Goal: Information Seeking & Learning: Learn about a topic

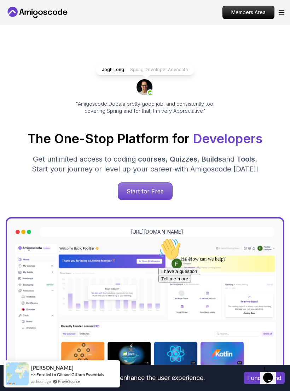
click at [252, 18] on p "Members Area" at bounding box center [248, 12] width 51 height 13
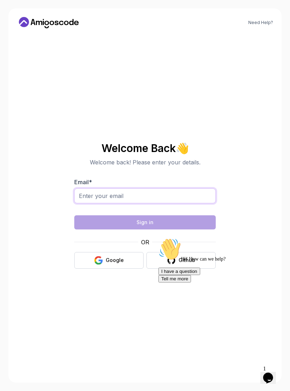
click at [187, 198] on input "Email *" at bounding box center [144, 195] width 141 height 15
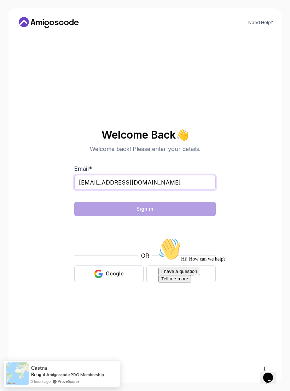
type input "[EMAIL_ADDRESS][DOMAIN_NAME]"
click at [243, 127] on section "Welcome Back 👋 Welcome back! Please enter your details. Email * [EMAIL_ADDRESS]…" at bounding box center [144, 205] width 237 height 167
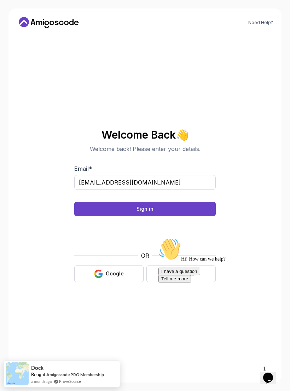
click at [216, 159] on section "Welcome Back 👋 Welcome back! Please enter your details. Email * [EMAIL_ADDRESS]…" at bounding box center [144, 205] width 237 height 167
click at [208, 213] on button "Sign in" at bounding box center [144, 209] width 141 height 14
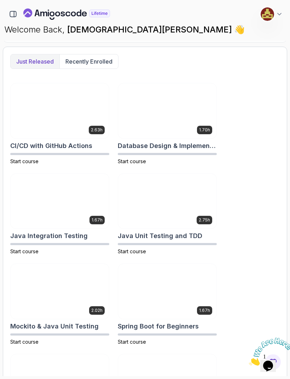
scroll to position [361, 0]
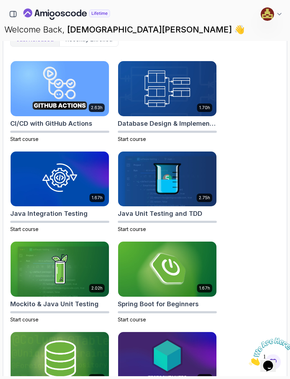
click at [193, 96] on img at bounding box center [167, 88] width 98 height 55
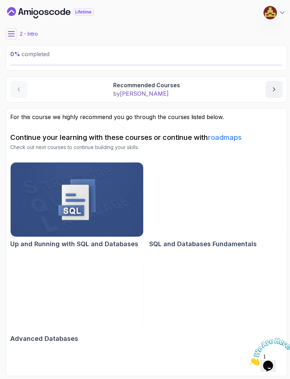
scroll to position [23, 0]
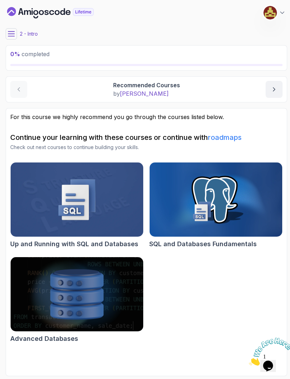
click at [276, 81] on button "next content" at bounding box center [273, 89] width 17 height 17
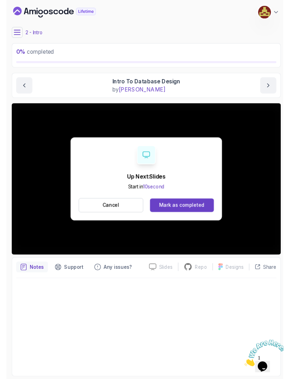
scroll to position [5, 0]
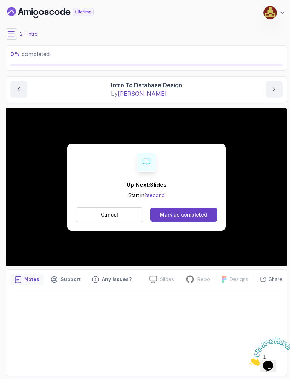
click at [207, 214] on button "Mark as completed" at bounding box center [183, 215] width 67 height 14
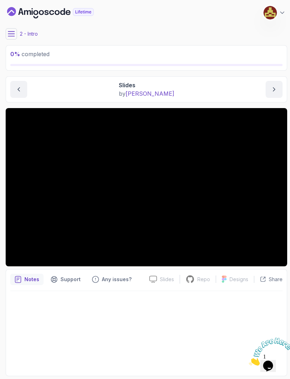
click at [274, 88] on icon "next content" at bounding box center [274, 90] width 2 height 4
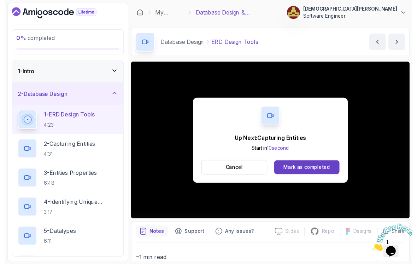
scroll to position [5, 0]
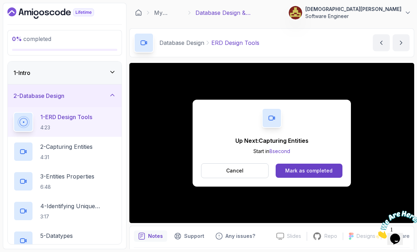
click at [289, 169] on div "Mark as completed" at bounding box center [308, 170] width 47 height 7
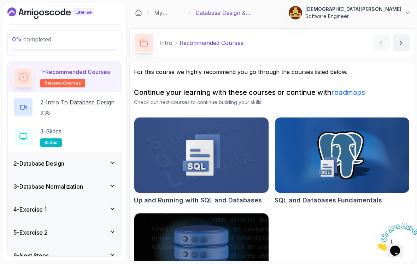
scroll to position [22, 0]
click at [112, 162] on div "2 - Database Design" at bounding box center [64, 163] width 102 height 8
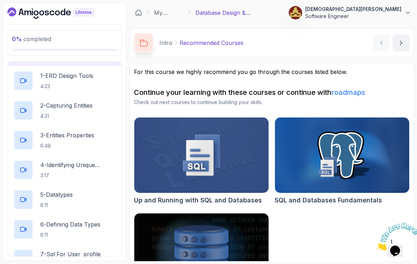
scroll to position [41, 0]
click at [93, 113] on p "4:31" at bounding box center [66, 116] width 52 height 7
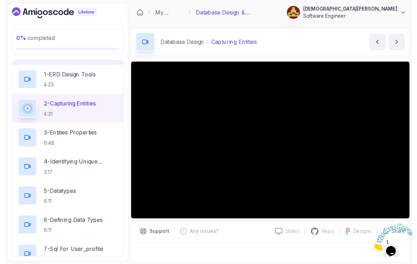
scroll to position [5, 0]
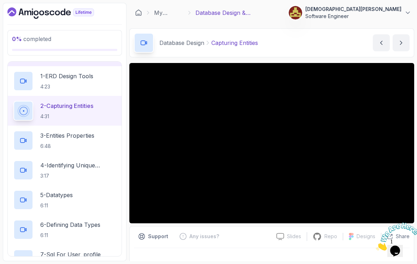
click at [289, 245] on icon "Close" at bounding box center [376, 248] width 0 height 6
click at [289, 246] on icon "$i18n('chat', 'chat_widget')" at bounding box center [395, 250] width 10 height 11
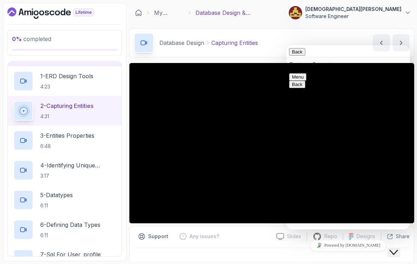
click at [271, 42] on div "Database Design Capturing Entities Capturing Entities by nelson" at bounding box center [271, 42] width 285 height 29
click at [289, 248] on icon "Close Chat This icon closes the chat window." at bounding box center [393, 252] width 8 height 8
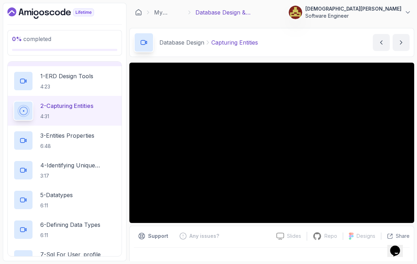
scroll to position [0, 0]
click at [289, 39] on icon "next content" at bounding box center [400, 42] width 7 height 7
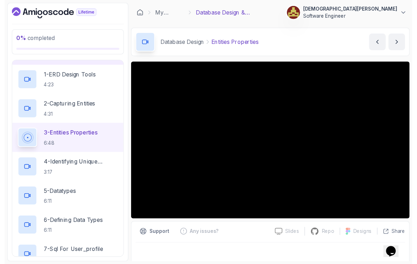
scroll to position [5, 0]
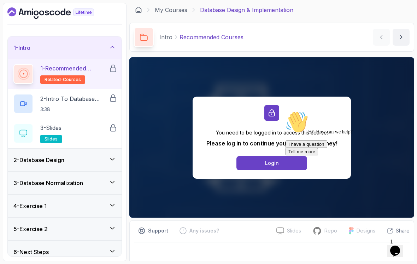
click at [265, 6] on p "Database Design & Implementation" at bounding box center [246, 10] width 93 height 8
click at [264, 6] on p "Database Design & Implementation" at bounding box center [246, 10] width 93 height 8
copy p "Database Design & Implementation"
